Goal: Task Accomplishment & Management: Manage account settings

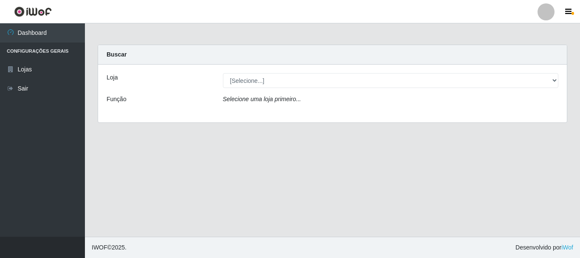
click at [117, 79] on label "Loja" at bounding box center [112, 77] width 11 height 9
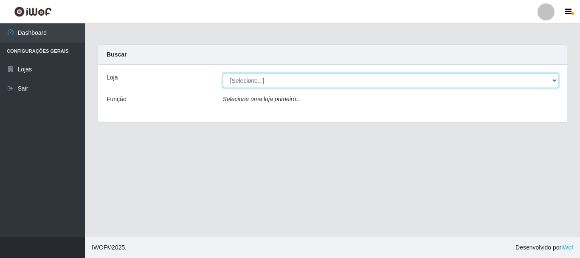
click at [223, 79] on select "[Selecione...] Nordestão - Alecrim" at bounding box center [391, 80] width 336 height 15
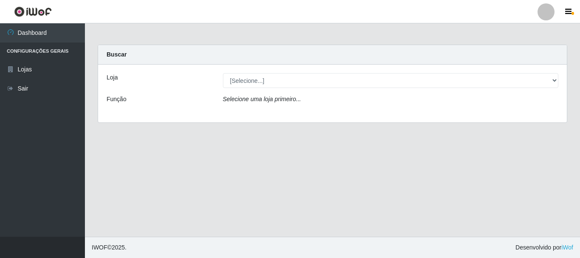
click at [177, 109] on div "Loja [Selecione...] Nordestão - Alecrim Função Selecione uma loja primeiro..." at bounding box center [332, 93] width 468 height 58
click at [238, 102] on icon "Selecione uma loja primeiro..." at bounding box center [262, 98] width 78 height 7
click at [112, 99] on label "Função" at bounding box center [117, 99] width 20 height 9
click at [110, 81] on label "Loja" at bounding box center [112, 77] width 11 height 9
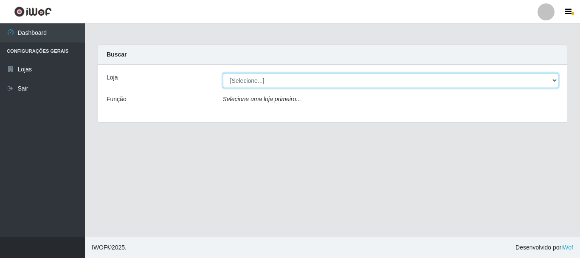
click at [223, 81] on select "[Selecione...] Nordestão - Alecrim" at bounding box center [391, 80] width 336 height 15
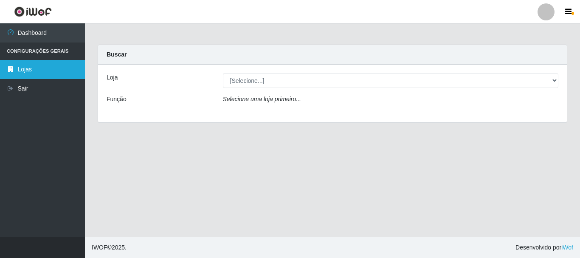
click at [25, 71] on link "Lojas" at bounding box center [42, 69] width 85 height 19
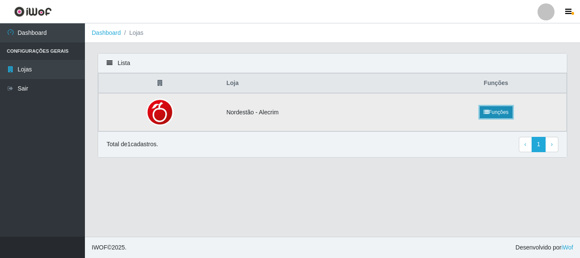
click at [505, 111] on link "Funções" at bounding box center [495, 112] width 33 height 12
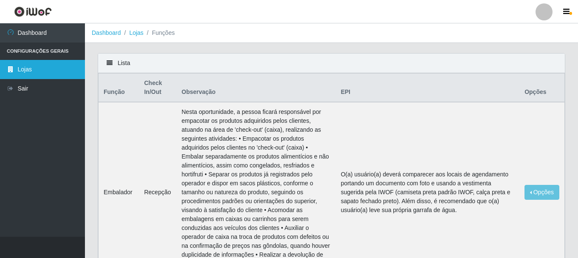
click at [20, 64] on link "Lojas" at bounding box center [42, 69] width 85 height 19
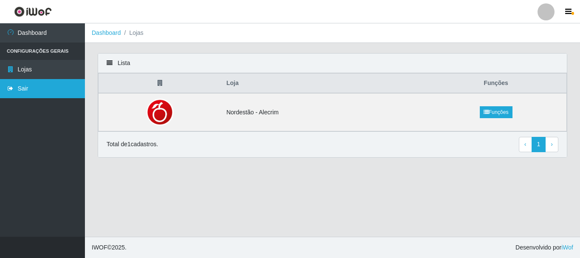
click at [34, 93] on link "Sair" at bounding box center [42, 88] width 85 height 19
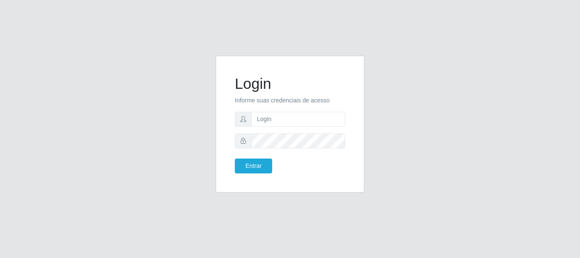
click at [336, 53] on div "Login Informe suas credenciais de acesso Entrar" at bounding box center [290, 129] width 580 height 258
click at [354, 63] on div "Login Informe suas credenciais de acesso Entrar" at bounding box center [290, 124] width 149 height 137
click at [275, 121] on input "text" at bounding box center [298, 119] width 94 height 15
click at [355, 61] on div "Login Informe suas credenciais de acesso [EMAIL_ADDRESS][DOMAIN_NAME] Entrar" at bounding box center [290, 124] width 149 height 137
click at [259, 170] on button "Entrar" at bounding box center [253, 165] width 37 height 15
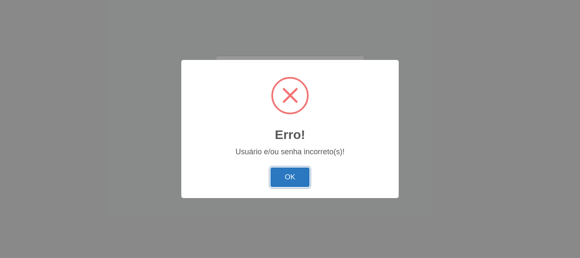
click at [294, 176] on button "OK" at bounding box center [289, 177] width 39 height 20
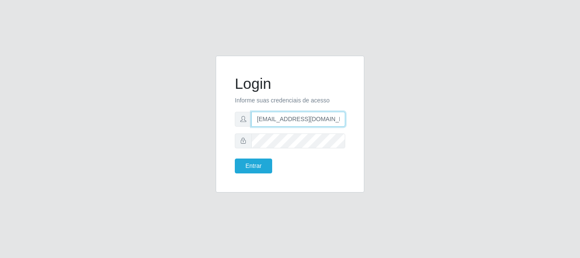
click at [317, 121] on input "[EMAIL_ADDRESS][DOMAIN_NAME]" at bounding box center [298, 119] width 94 height 15
type input "p"
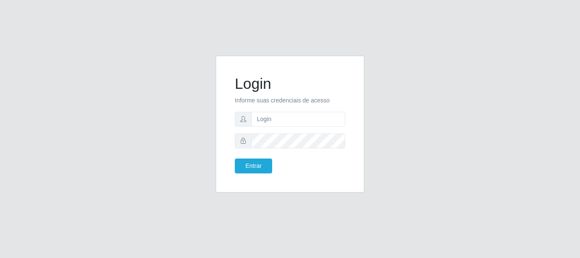
click at [398, 33] on div "Login Informe suas credenciais de acesso Entrar" at bounding box center [290, 129] width 580 height 258
click at [291, 121] on input "text" at bounding box center [298, 119] width 94 height 15
